Goal: Task Accomplishment & Management: Manage account settings

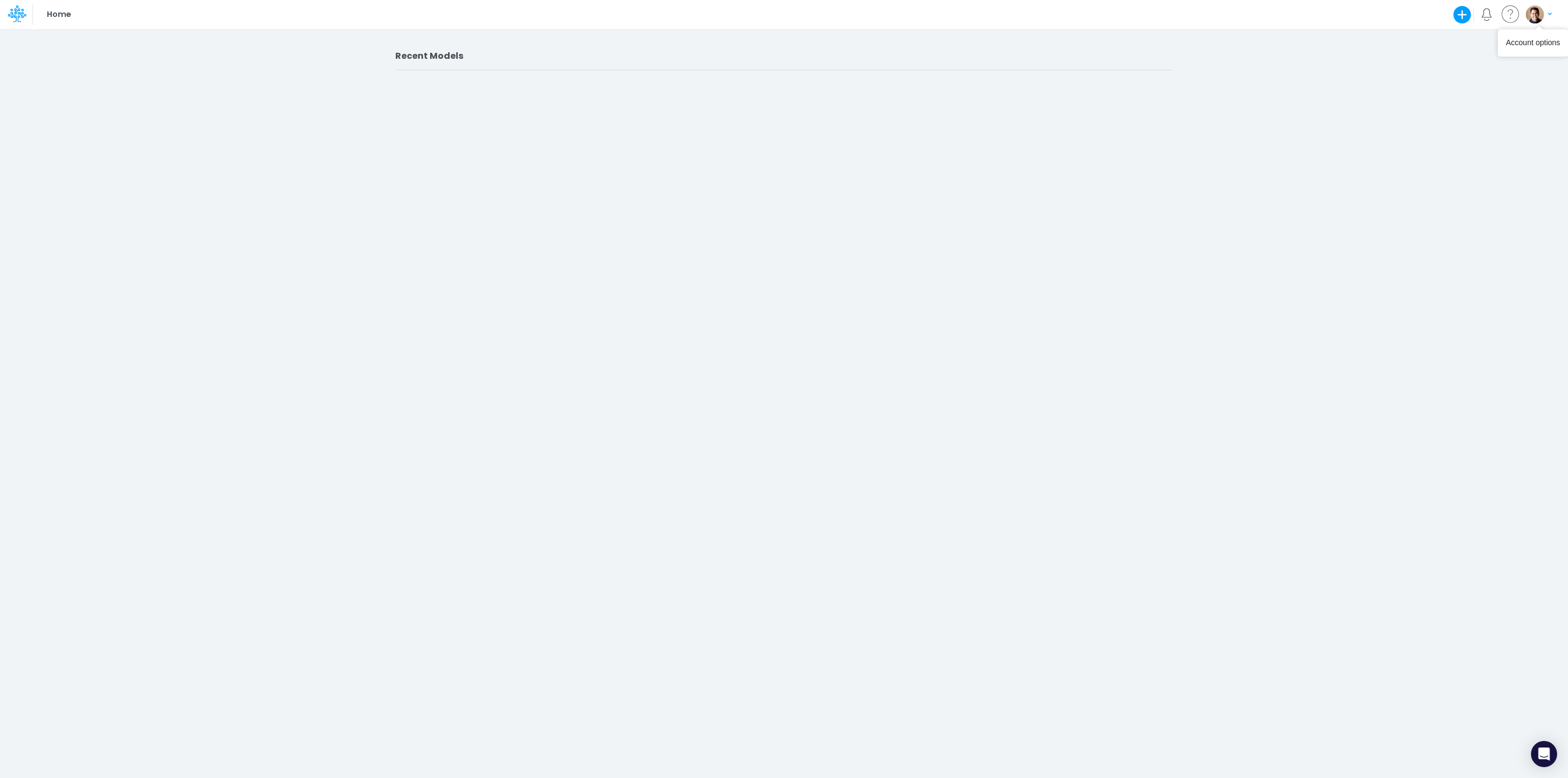
click at [1254, 15] on img "button" at bounding box center [1535, 15] width 18 height 18
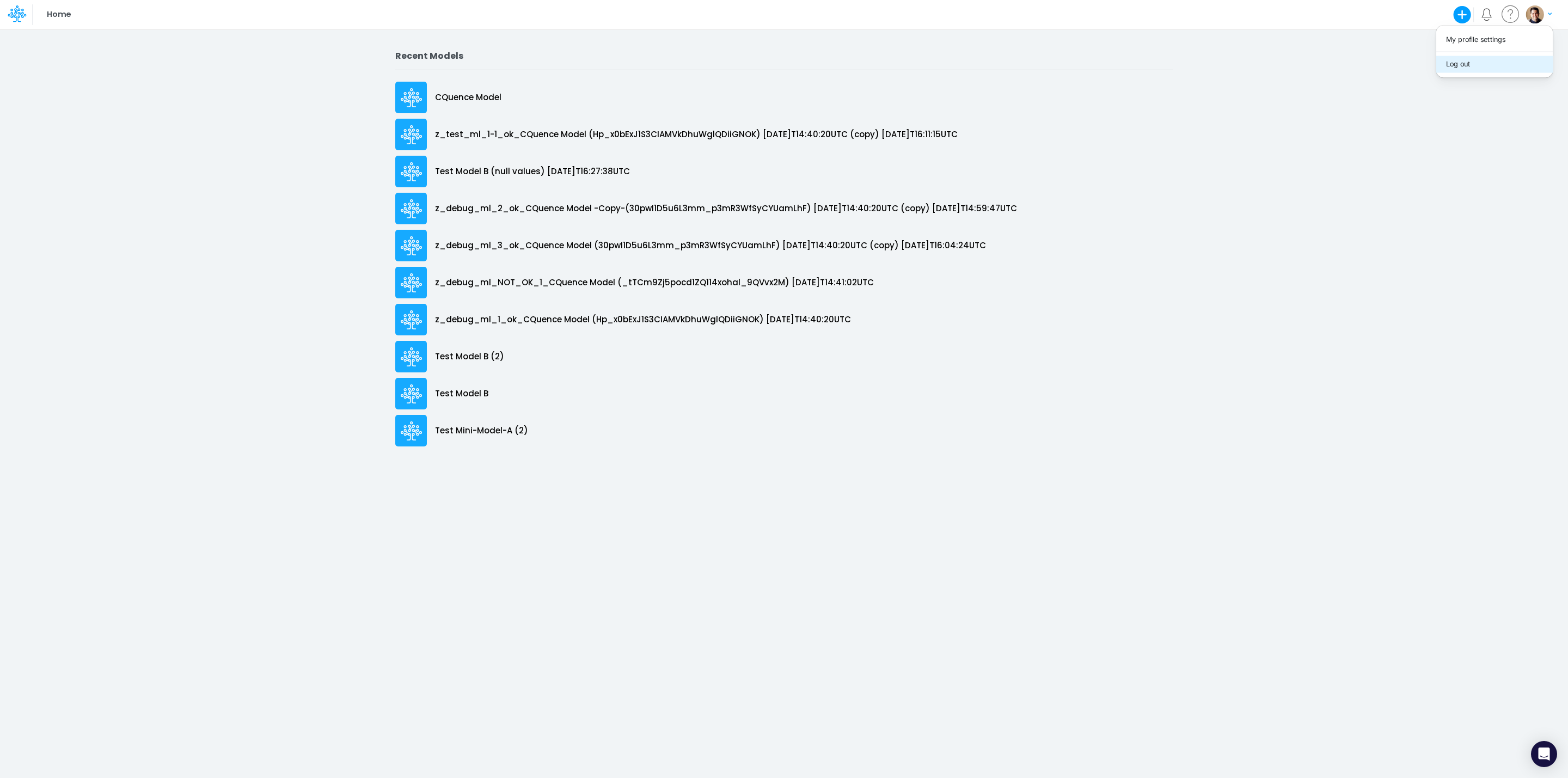
click at [1254, 69] on button "Log out" at bounding box center [1494, 64] width 116 height 17
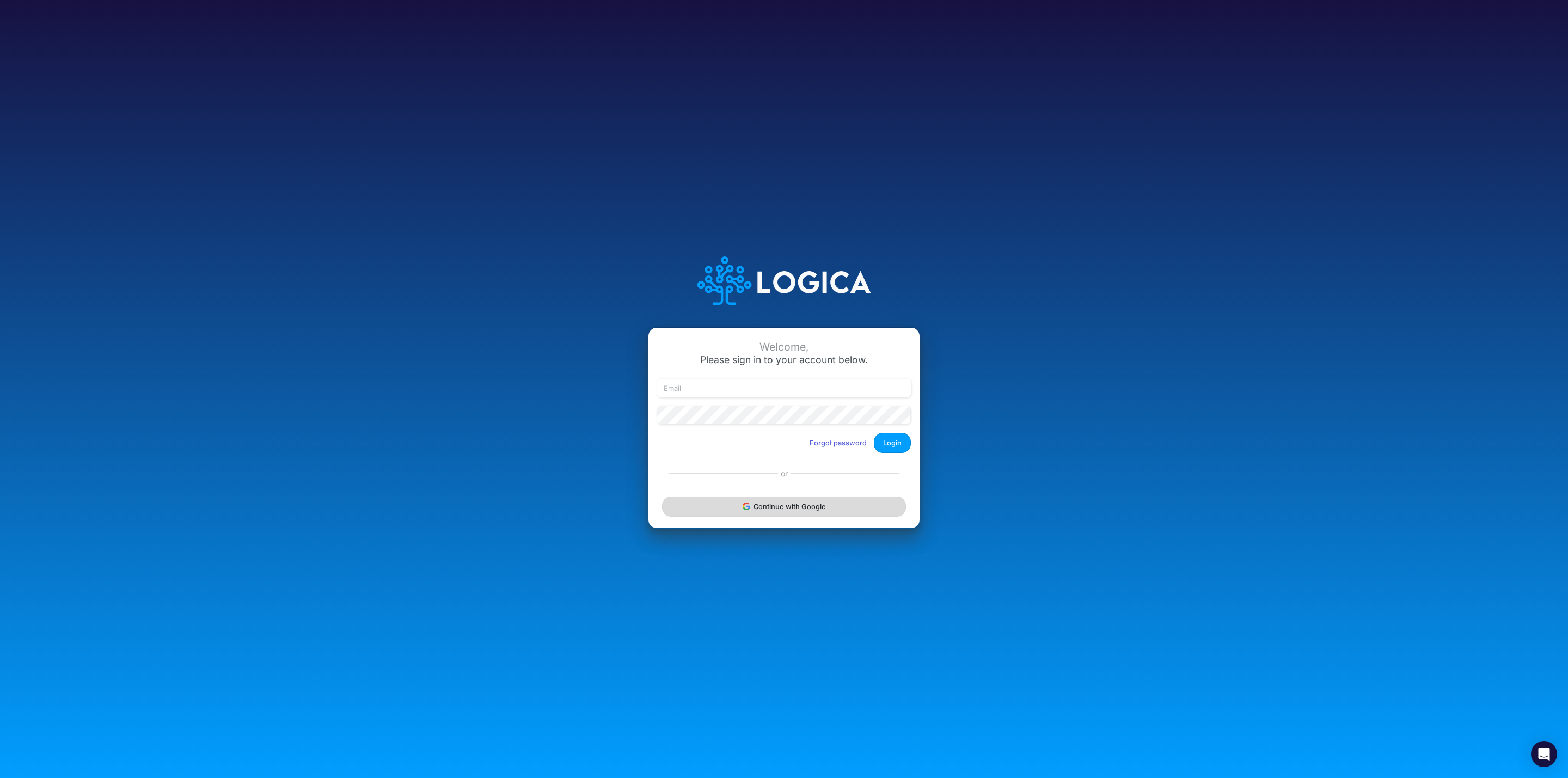
click at [833, 505] on button "Continue with Google" at bounding box center [784, 506] width 244 height 20
type input "[EMAIL_ADDRESS][PERSON_NAME][PERSON_NAME][DOMAIN_NAME]"
